Goal: Information Seeking & Learning: Learn about a topic

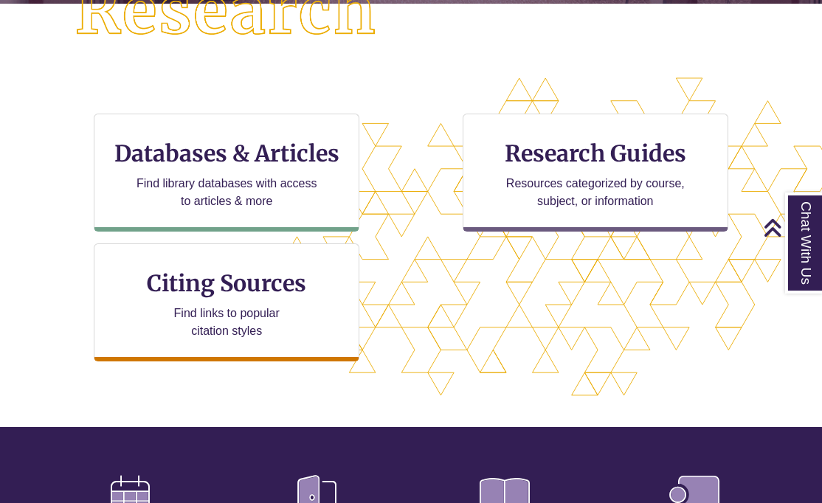
scroll to position [426, 0]
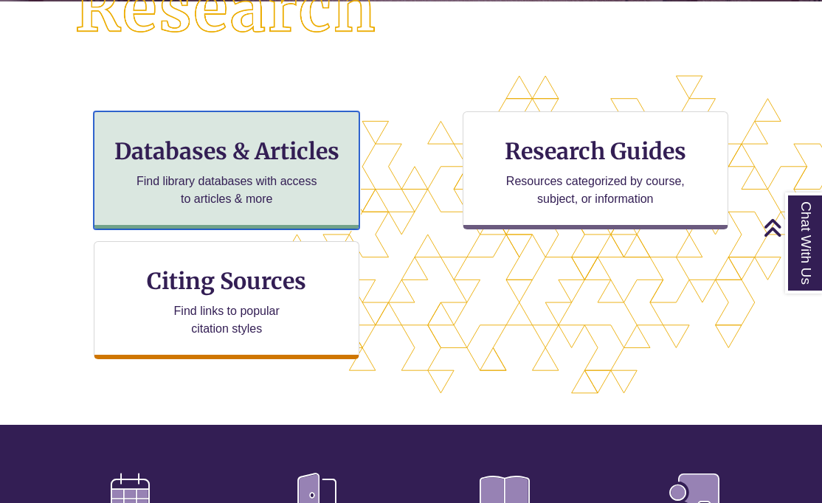
click at [235, 166] on div "Databases & Articles Find library databases with access to articles & more" at bounding box center [227, 170] width 266 height 118
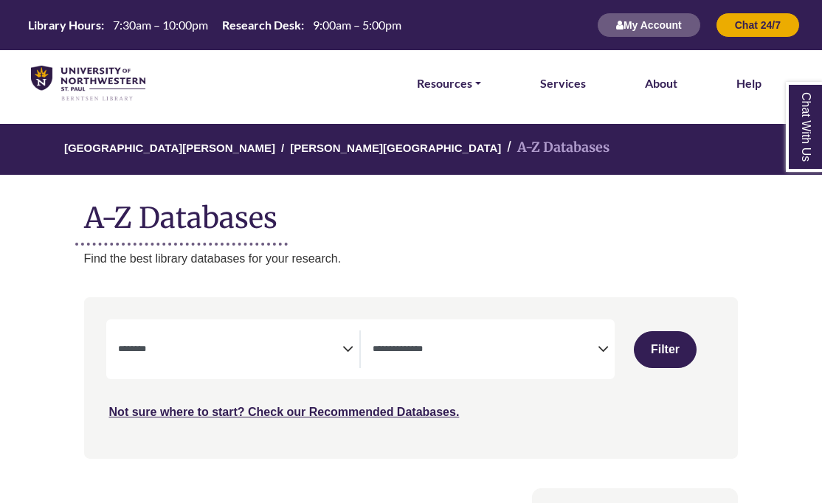
select select "Database Subject Filter"
select select "Database Types Filter"
select select "Database Subject Filter"
select select "Database Types Filter"
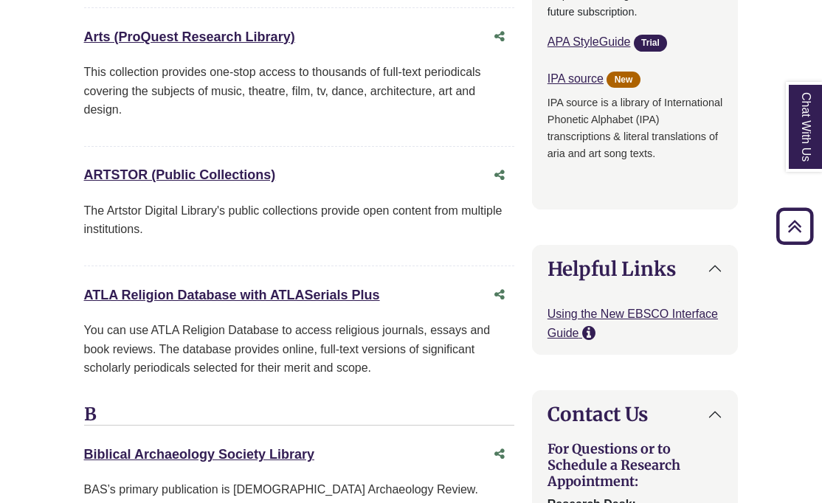
scroll to position [1525, 0]
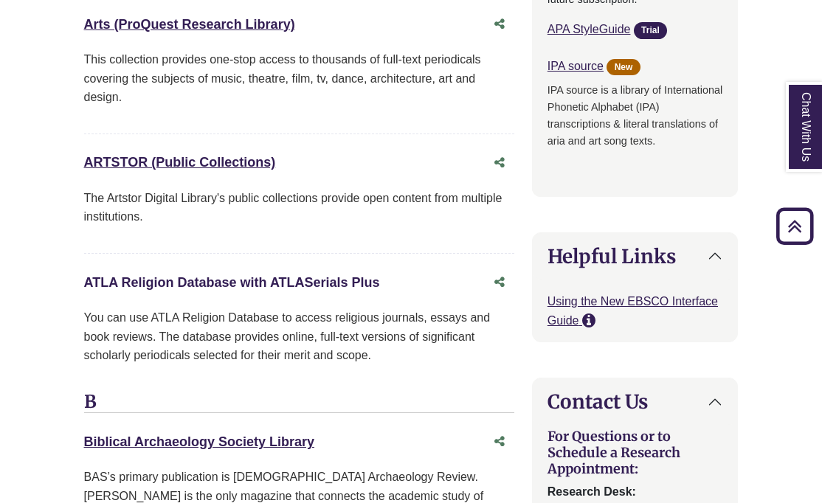
click at [239, 275] on link "ATLA Religion Database with ATLASerials Plus This link opens in a new window" at bounding box center [232, 282] width 296 height 15
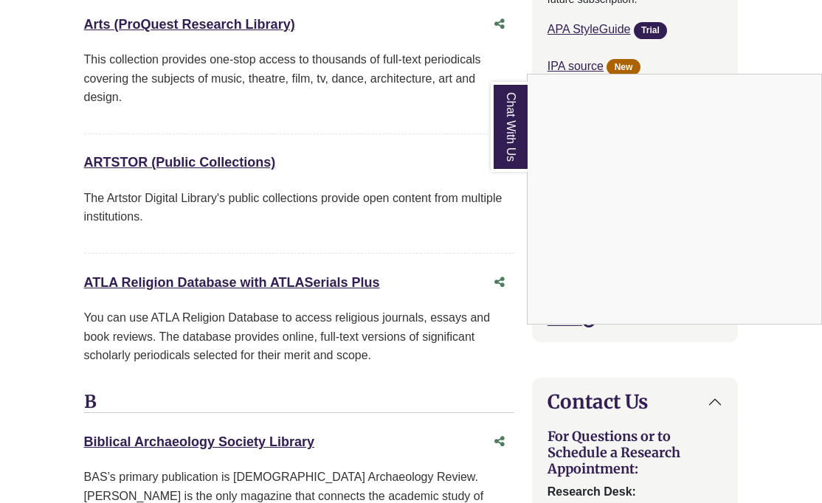
click at [444, 119] on div "Chat With Us" at bounding box center [411, 251] width 822 height 503
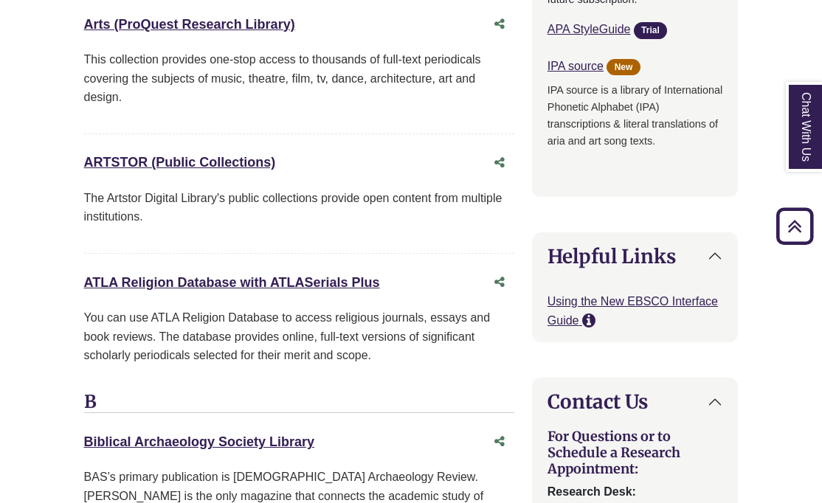
click at [802, 130] on link "Chat With Us" at bounding box center [804, 127] width 37 height 90
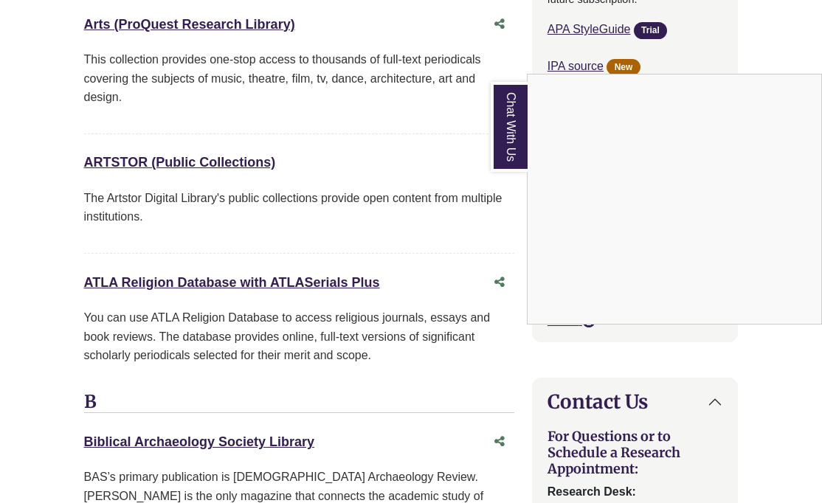
click at [385, 170] on div "ARTSTOR (Public Collections) This link opens in a new window The Artstor Digita…" at bounding box center [299, 201] width 430 height 105
click at [334, 189] on p "The Artstor Digital Library's public collections provide open content from mult…" at bounding box center [299, 208] width 430 height 38
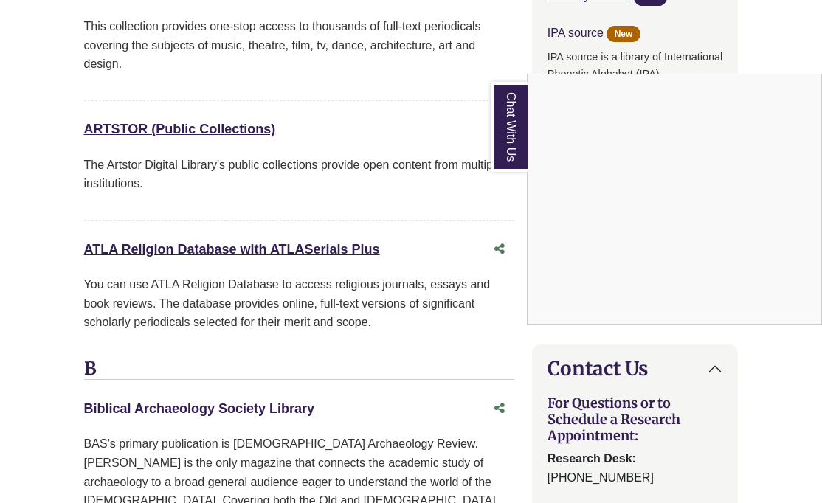
scroll to position [1560, 0]
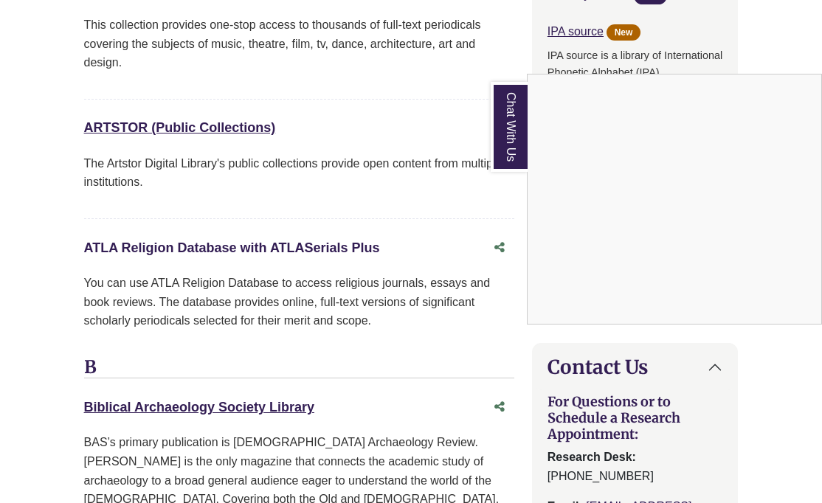
click at [299, 241] on link "ATLA Religion Database with ATLASerials Plus This link opens in a new window" at bounding box center [232, 248] width 296 height 15
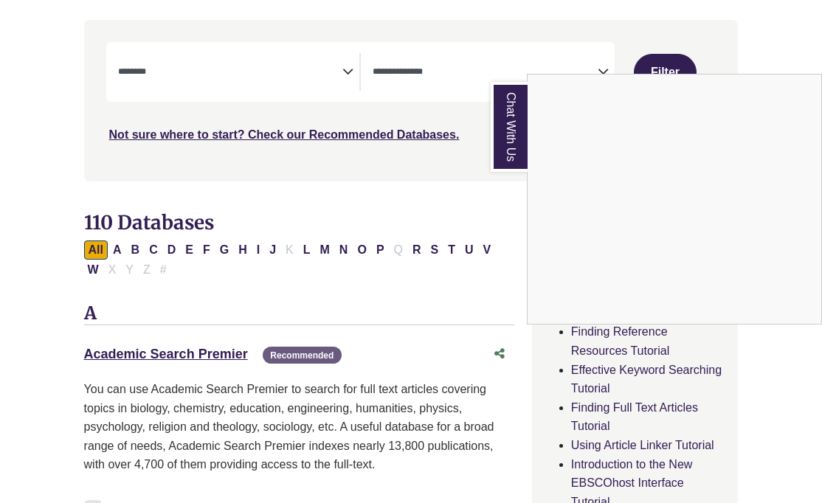
scroll to position [0, 0]
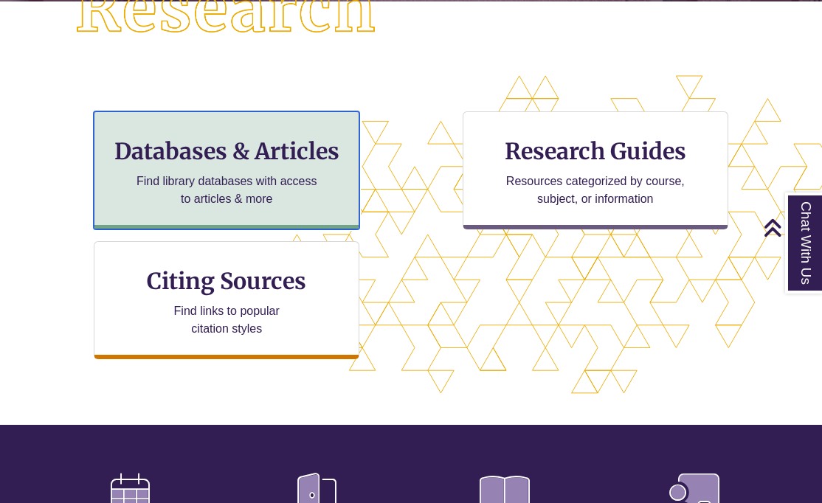
click at [300, 164] on h3 "Databases & Articles" at bounding box center [226, 151] width 241 height 28
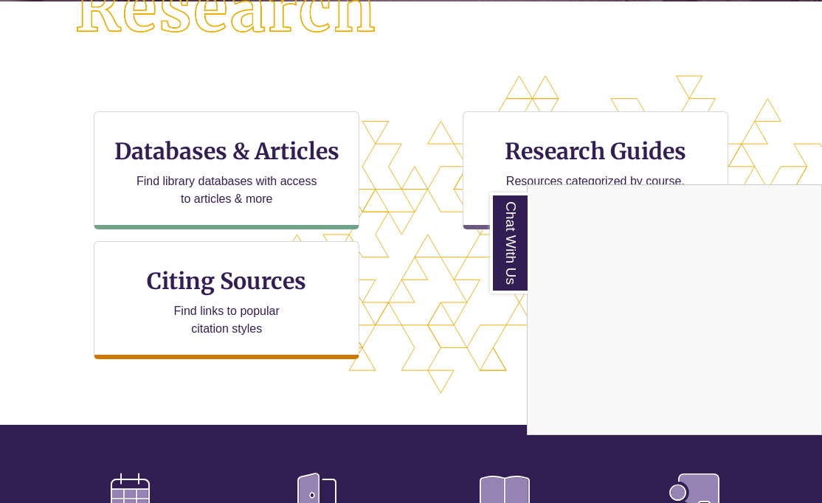
click at [201, 165] on div "Chat With Us" at bounding box center [411, 251] width 822 height 503
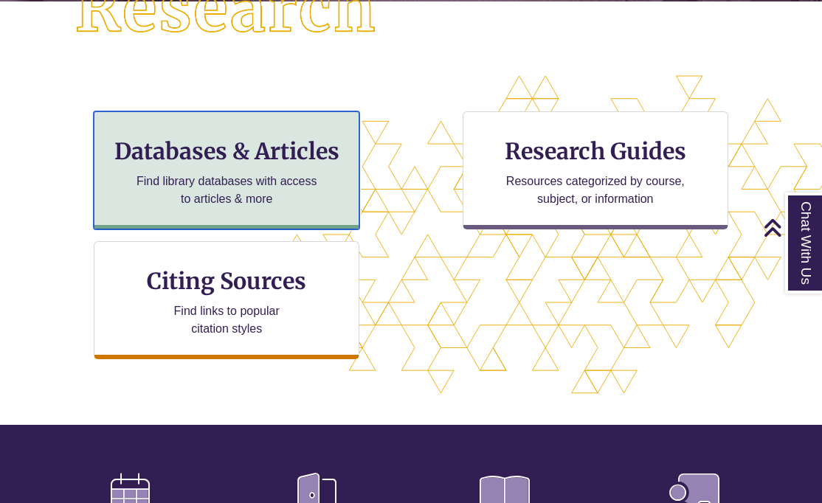
click at [203, 150] on h3 "Databases & Articles" at bounding box center [226, 151] width 241 height 28
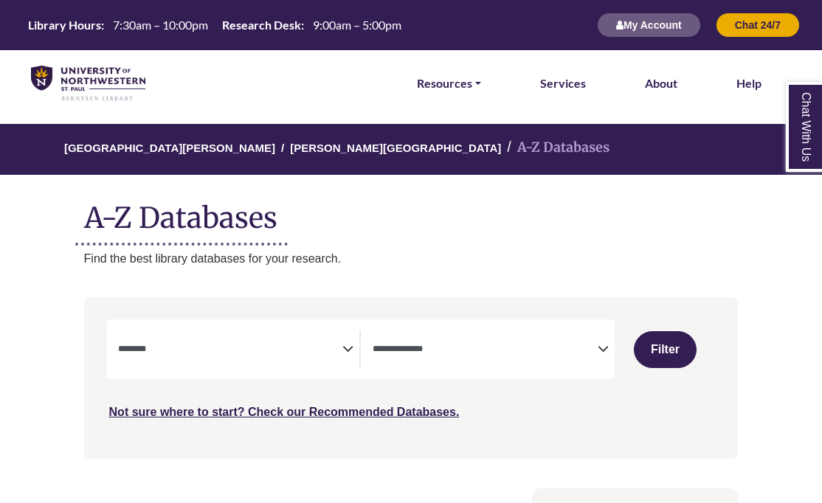
select select "Database Subject Filter"
select select "Database Types Filter"
select select "Database Subject Filter"
select select "Database Types Filter"
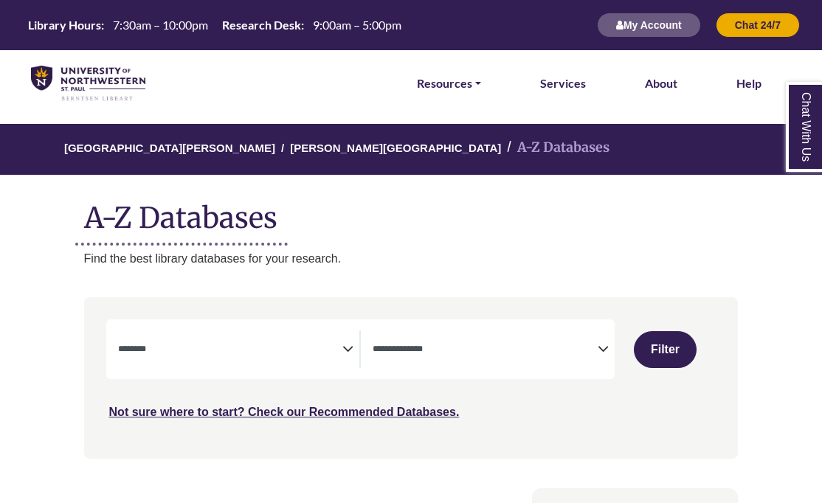
select select "Database Subject Filter"
select select "Database Types Filter"
select select "Database Subject Filter"
select select "Database Types Filter"
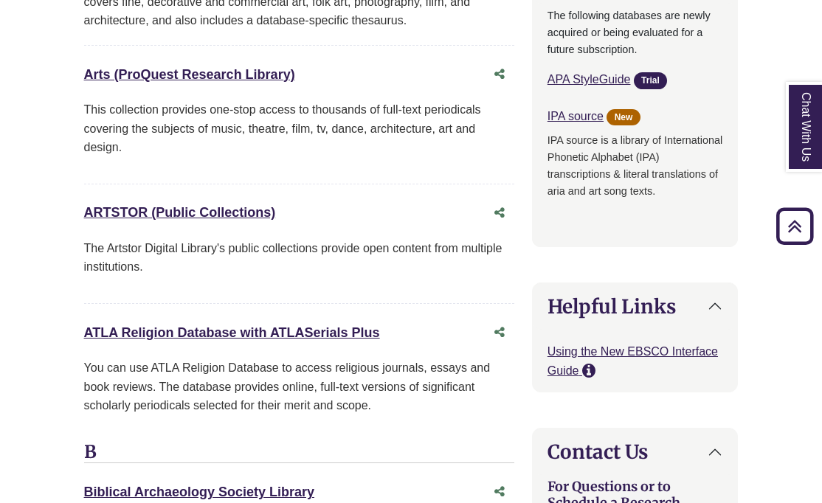
scroll to position [1586, 0]
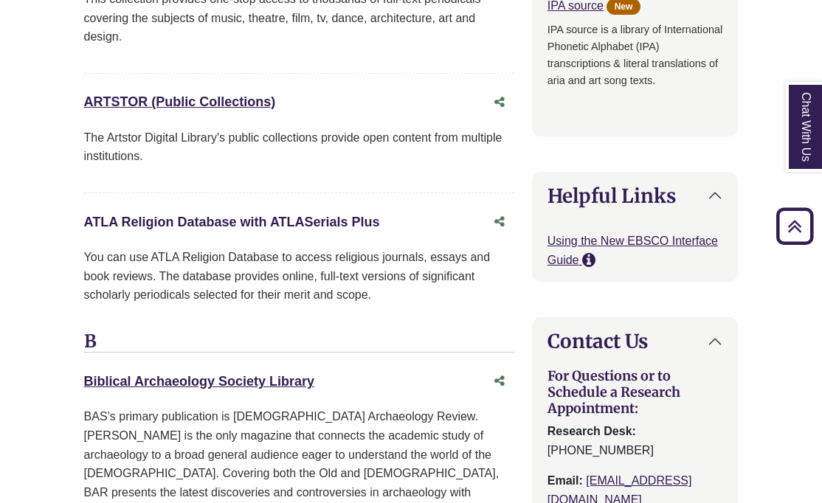
click at [169, 215] on link "ATLA Religion Database with ATLASerials Plus This link opens in a new window" at bounding box center [232, 222] width 296 height 15
